Goal: Check status: Check status

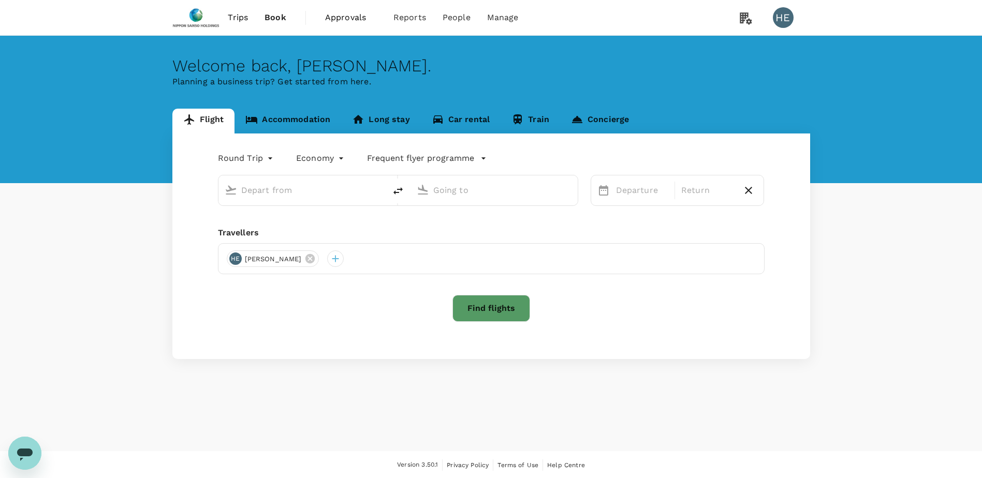
type input "Singapore Changi (SIN)"
type input "[PERSON_NAME] (SUB)"
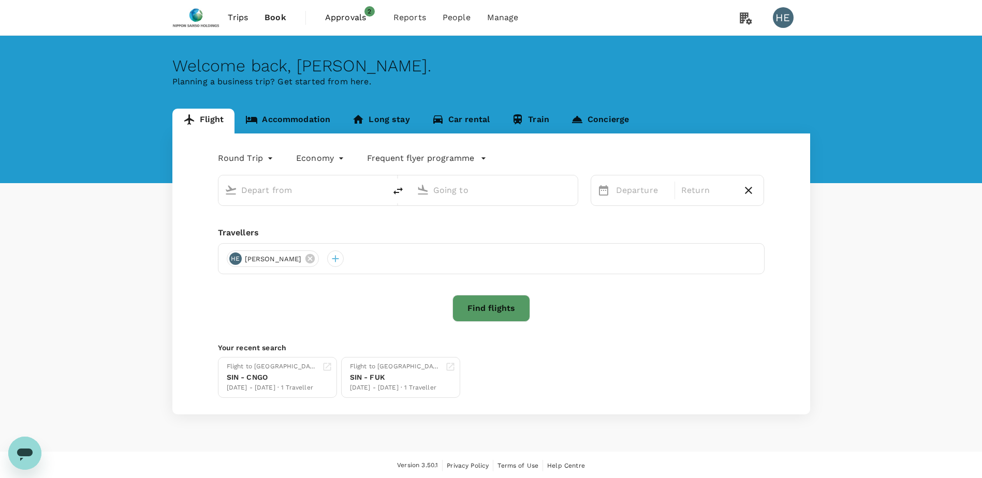
type input "Singapore Changi (SIN)"
type input "[PERSON_NAME] (SUB)"
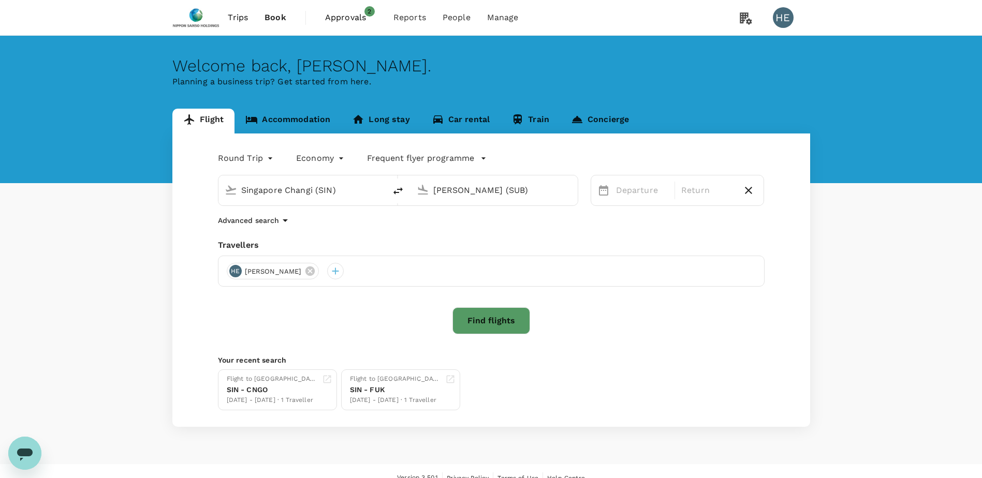
click at [346, 19] on span "Approvals" at bounding box center [351, 17] width 52 height 12
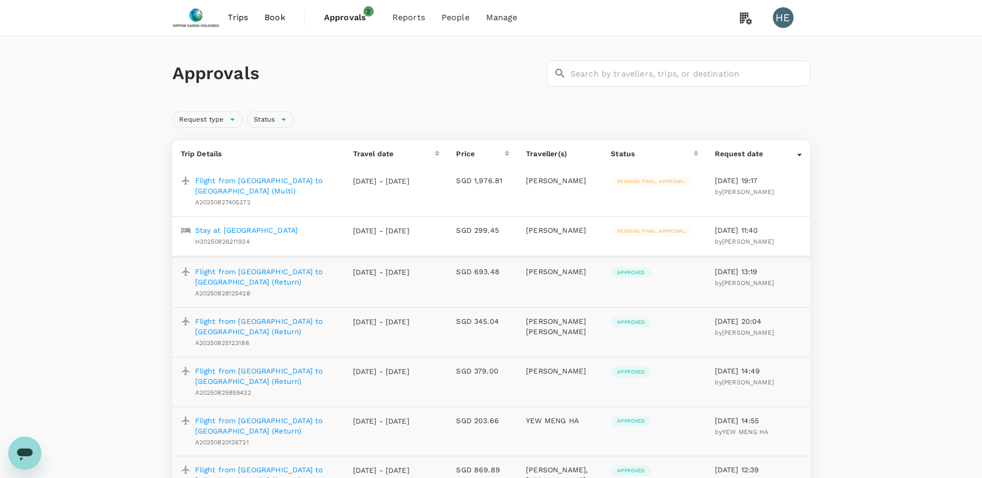
click at [305, 182] on p "Flight from [GEOGRAPHIC_DATA] to [GEOGRAPHIC_DATA] (Multi)" at bounding box center [265, 185] width 141 height 21
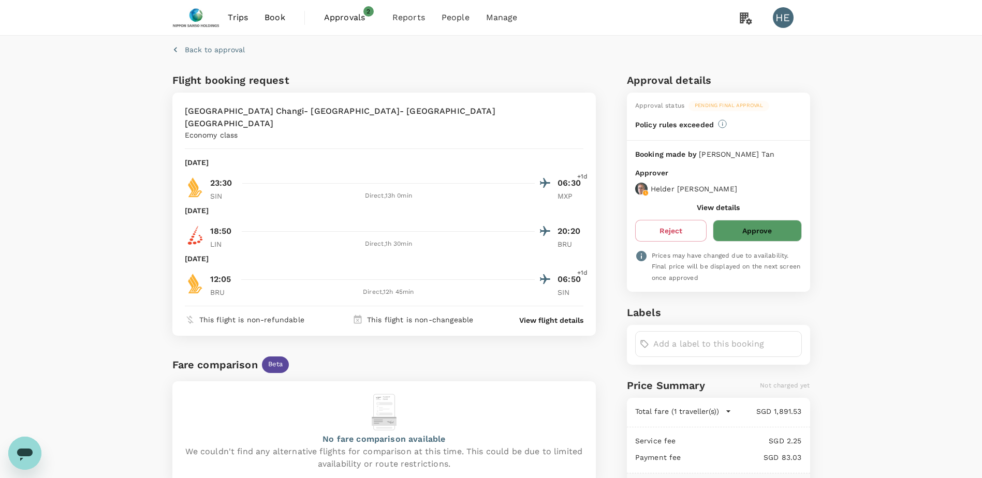
click at [567, 315] on p "View flight details" at bounding box center [551, 320] width 64 height 10
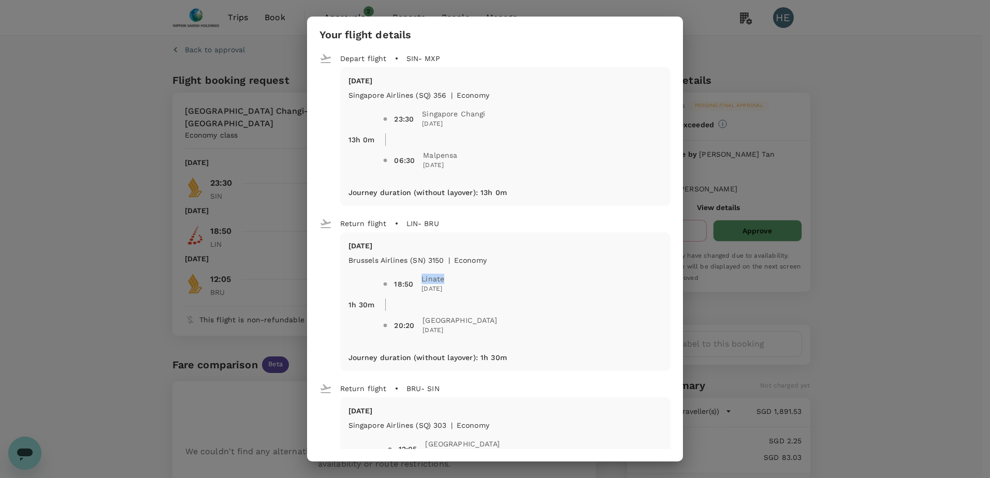
drag, startPoint x: 435, startPoint y: 277, endPoint x: 414, endPoint y: 278, distance: 21.2
click at [414, 278] on div "18:50 Linate [DATE]" at bounding box center [419, 284] width 50 height 21
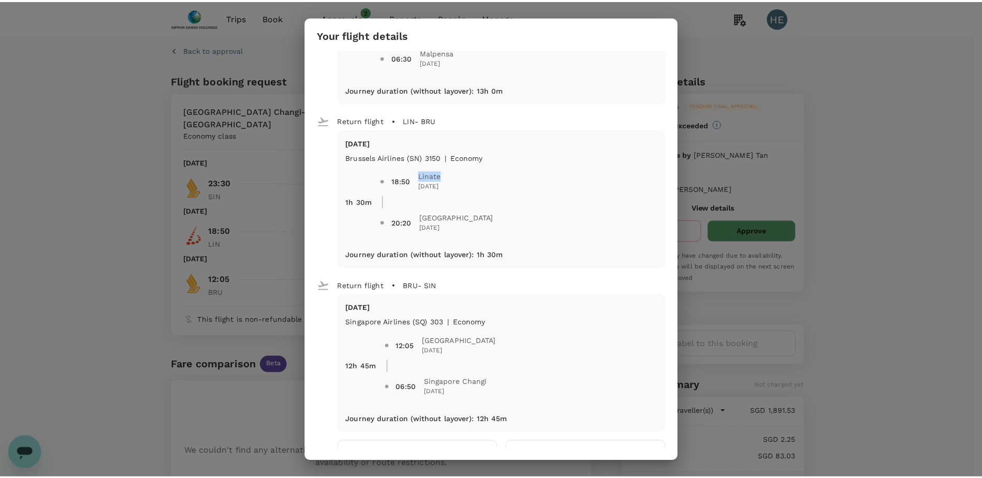
scroll to position [104, 0]
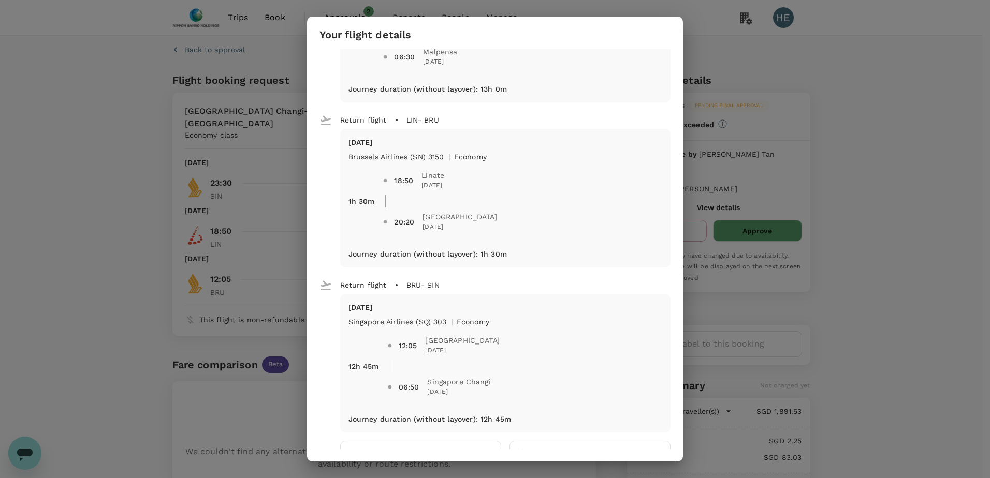
click at [874, 72] on div "Your flight details Depart flight SIN - MXP [DATE] Singapore Airlines (SQ) 356 …" at bounding box center [495, 239] width 990 height 478
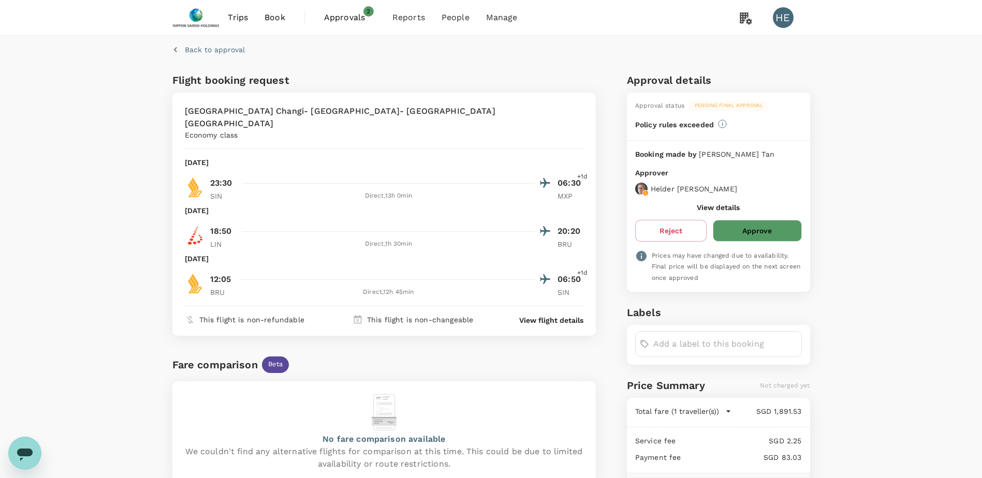
click at [560, 315] on p "View flight details" at bounding box center [551, 320] width 64 height 10
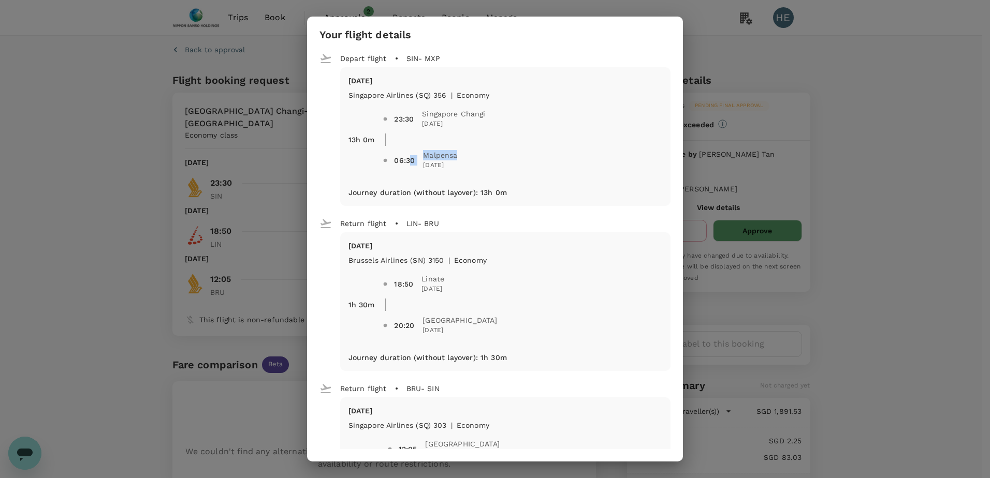
drag, startPoint x: 457, startPoint y: 158, endPoint x: 408, endPoint y: 159, distance: 48.7
click at [408, 159] on div "06:30 Malpensa [DATE]" at bounding box center [425, 160] width 63 height 21
drag, startPoint x: 408, startPoint y: 159, endPoint x: 414, endPoint y: 159, distance: 5.7
click at [414, 159] on div "06:30" at bounding box center [404, 160] width 21 height 10
click at [442, 156] on span "Malpensa" at bounding box center [440, 155] width 34 height 10
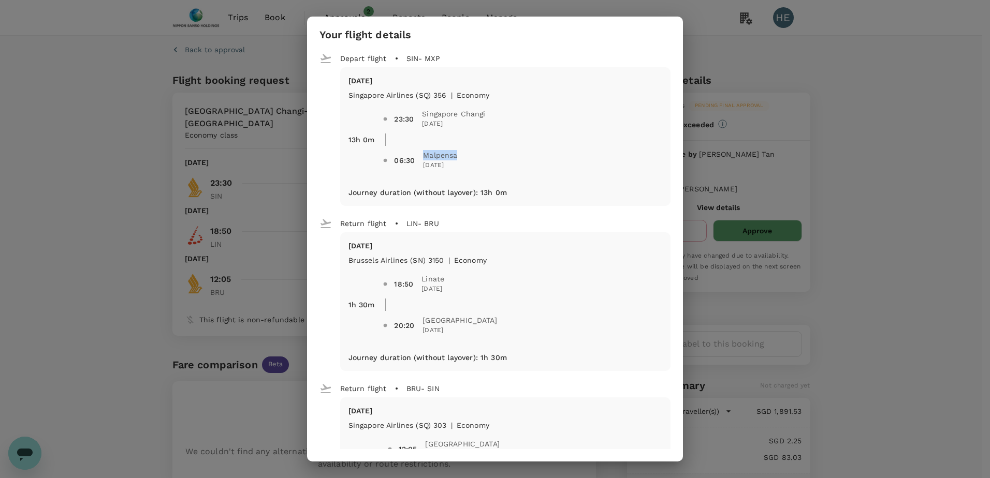
drag, startPoint x: 457, startPoint y: 156, endPoint x: 421, endPoint y: 155, distance: 35.2
click at [421, 155] on div "06:30 Malpensa [DATE]" at bounding box center [425, 160] width 63 height 21
copy div "Malpensa"
click at [886, 152] on div "Your flight details Depart flight SIN - MXP [DATE] Singapore Airlines (SQ) 356 …" at bounding box center [495, 239] width 990 height 478
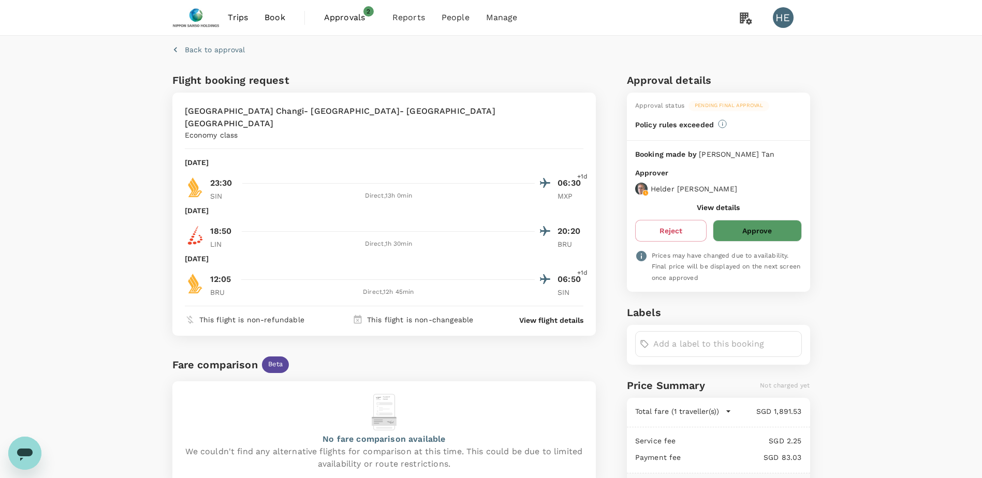
click at [348, 16] on span "Approvals" at bounding box center [350, 17] width 52 height 12
